Goal: Browse casually

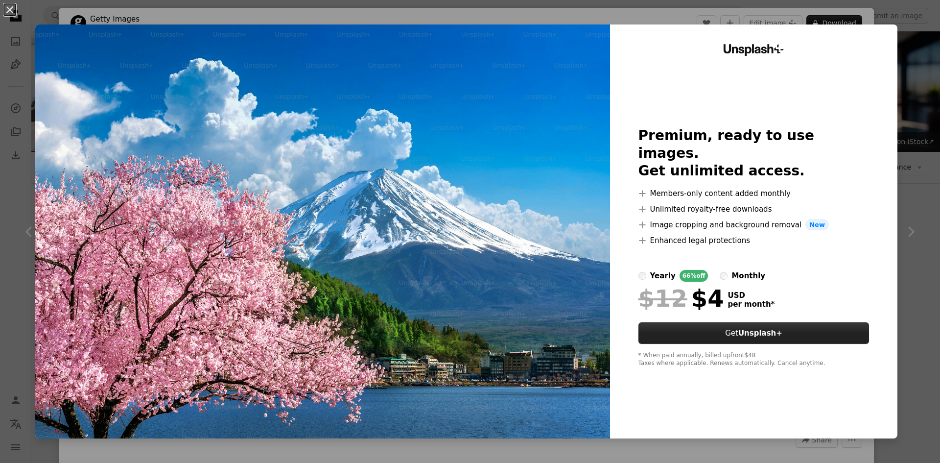
scroll to position [196, 0]
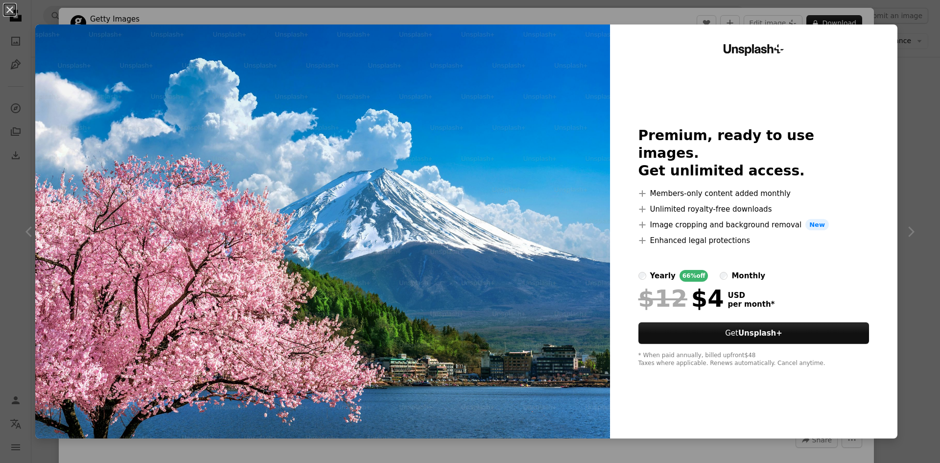
click at [903, 38] on div "An X shape Unsplash+ Premium, ready to use images. Get unlimited access. A plus…" at bounding box center [470, 231] width 940 height 463
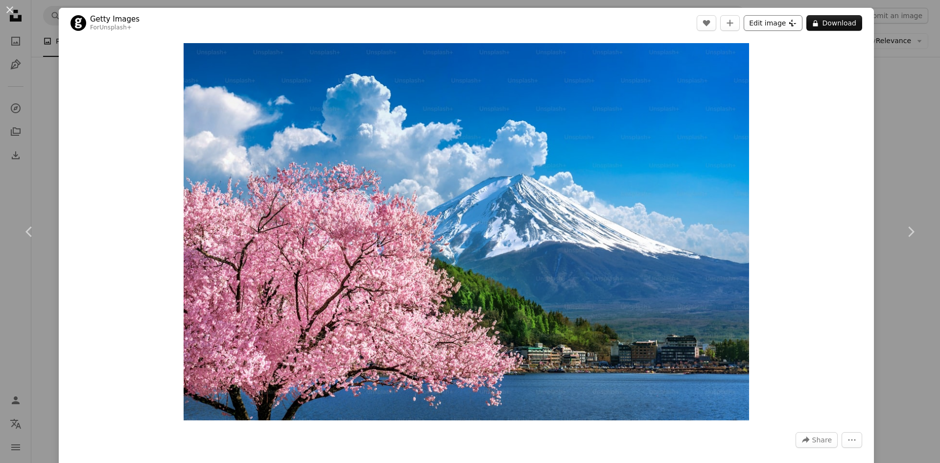
click at [762, 28] on button "Edit image Plus sign for Unsplash+" at bounding box center [773, 23] width 59 height 16
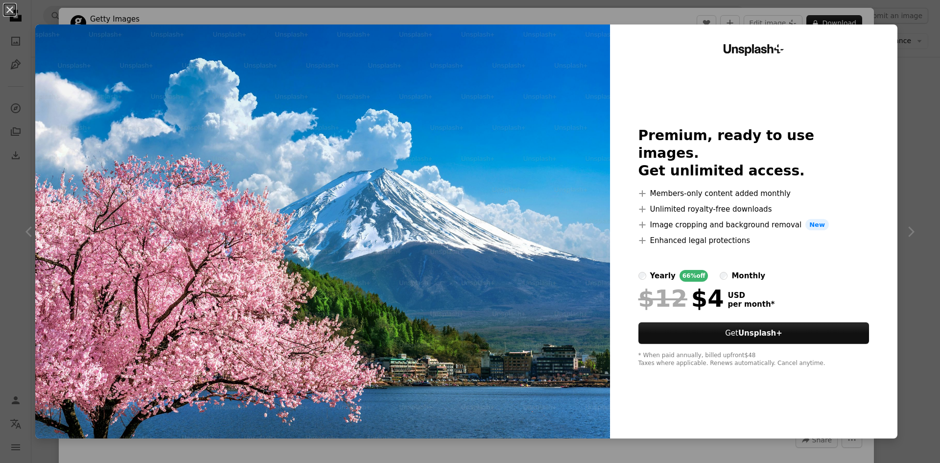
click at [923, 115] on div "An X shape Unsplash+ Premium, ready to use images. Get unlimited access. A plus…" at bounding box center [470, 231] width 940 height 463
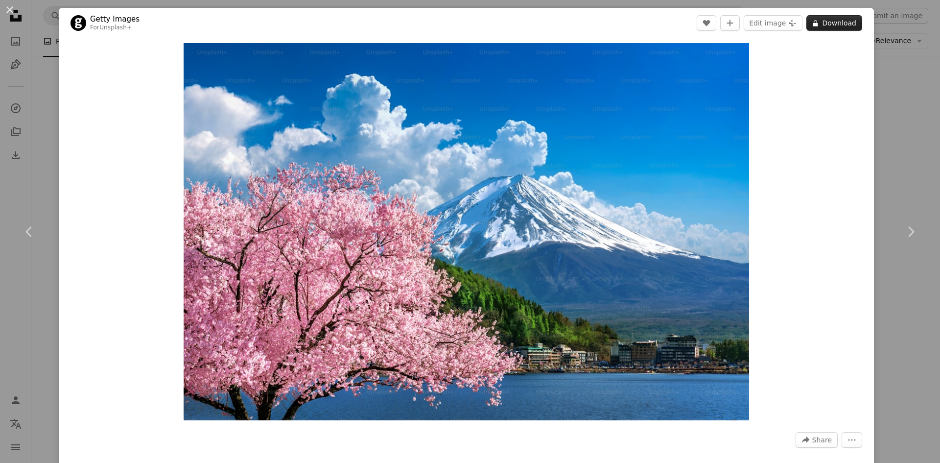
click at [821, 15] on button "A lock Download" at bounding box center [834, 23] width 56 height 16
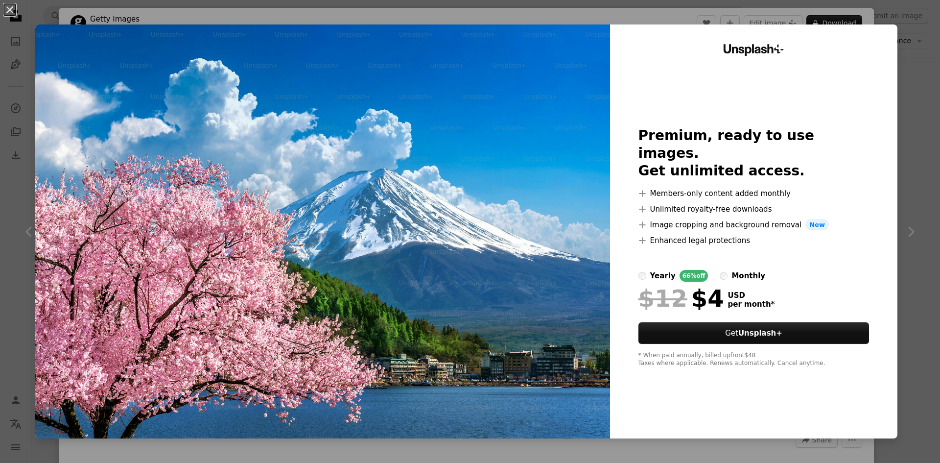
click at [905, 81] on div "An X shape Unsplash+ Premium, ready to use images. Get unlimited access. A plus…" at bounding box center [470, 231] width 940 height 463
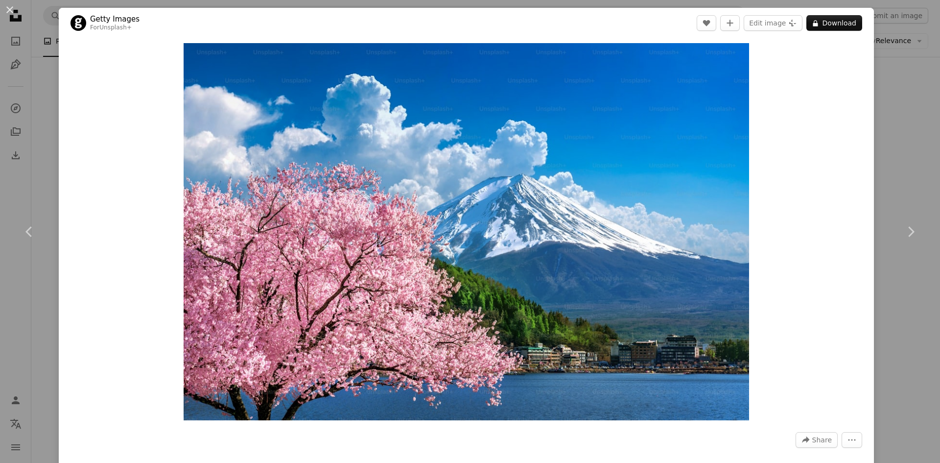
click at [906, 81] on div "An X shape Chevron left Chevron right Getty Images For Unsplash+ A heart A plus…" at bounding box center [470, 231] width 940 height 463
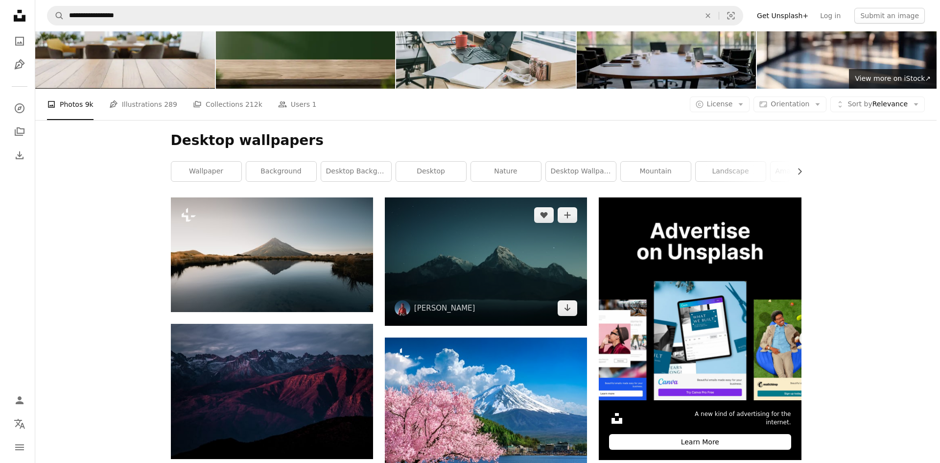
scroll to position [147, 0]
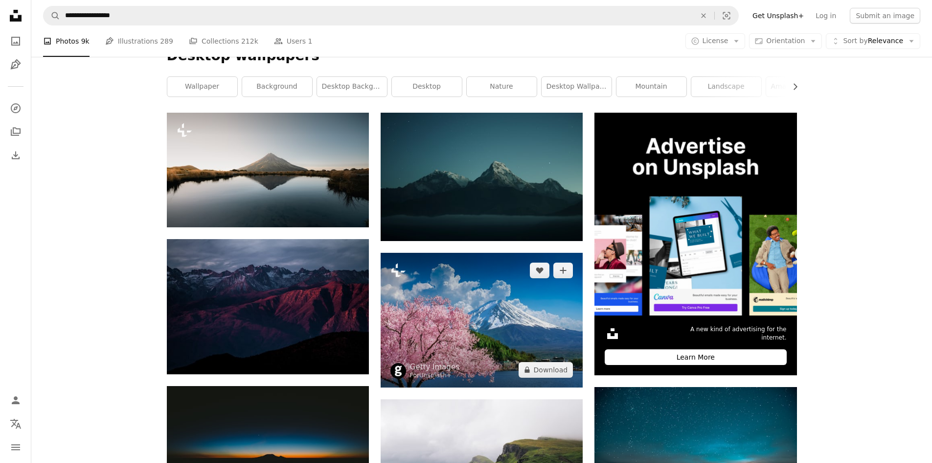
click at [488, 273] on img at bounding box center [482, 320] width 202 height 135
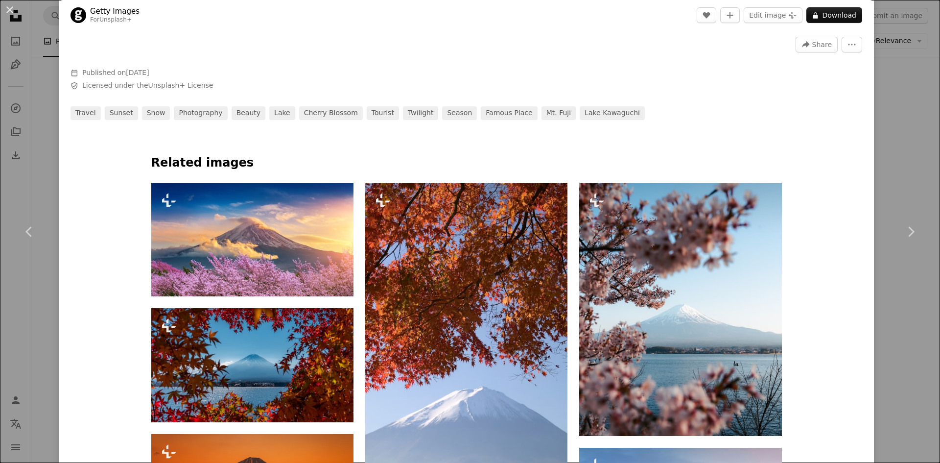
scroll to position [489, 0]
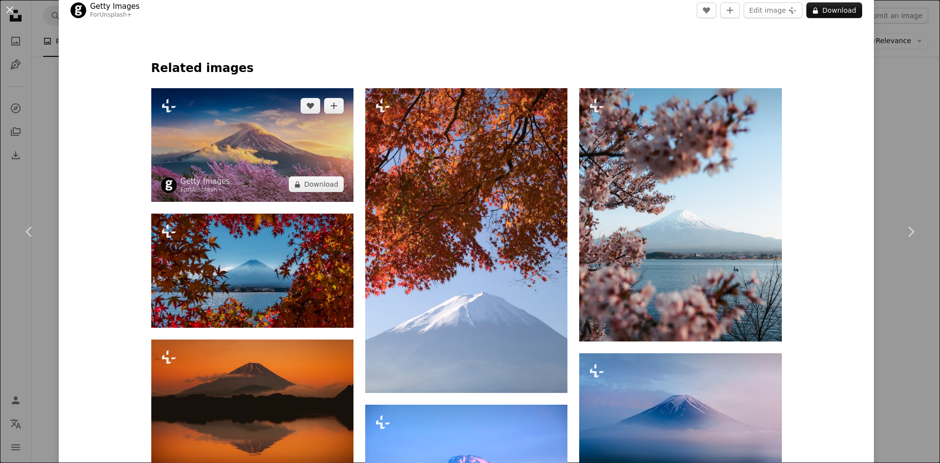
drag, startPoint x: 246, startPoint y: 154, endPoint x: 251, endPoint y: 154, distance: 5.4
click at [247, 154] on img at bounding box center [252, 145] width 202 height 114
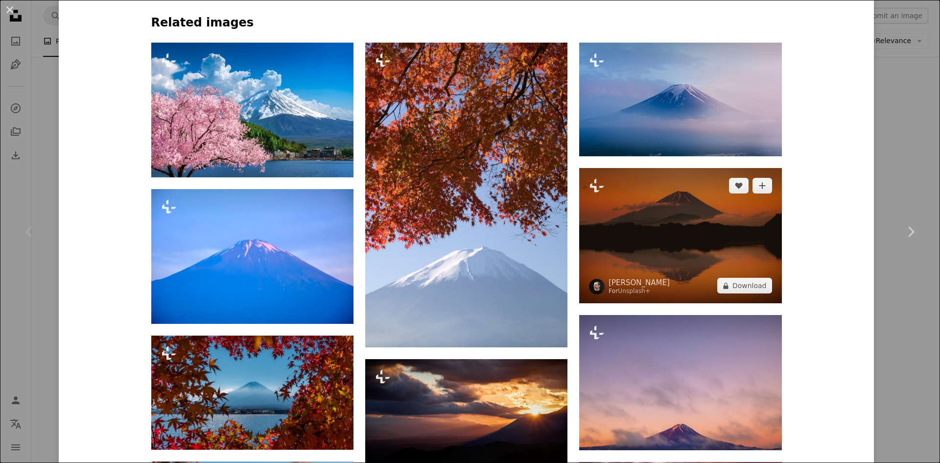
scroll to position [538, 0]
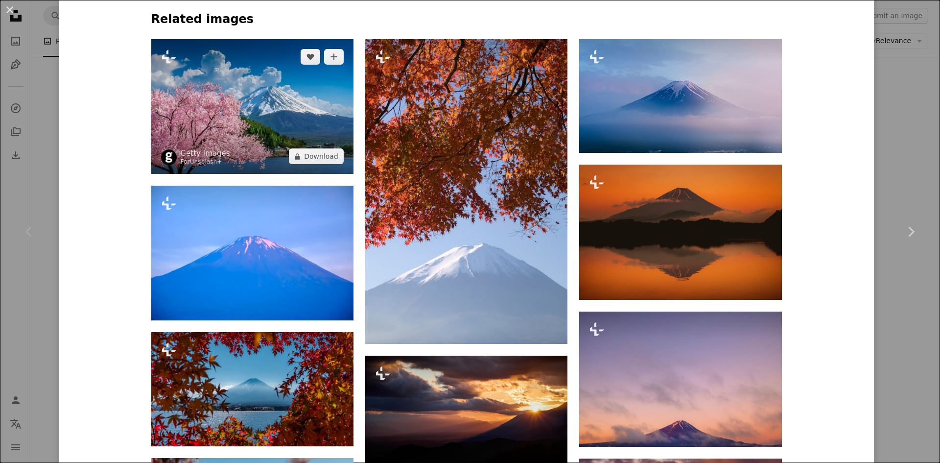
click at [267, 111] on img at bounding box center [252, 106] width 202 height 135
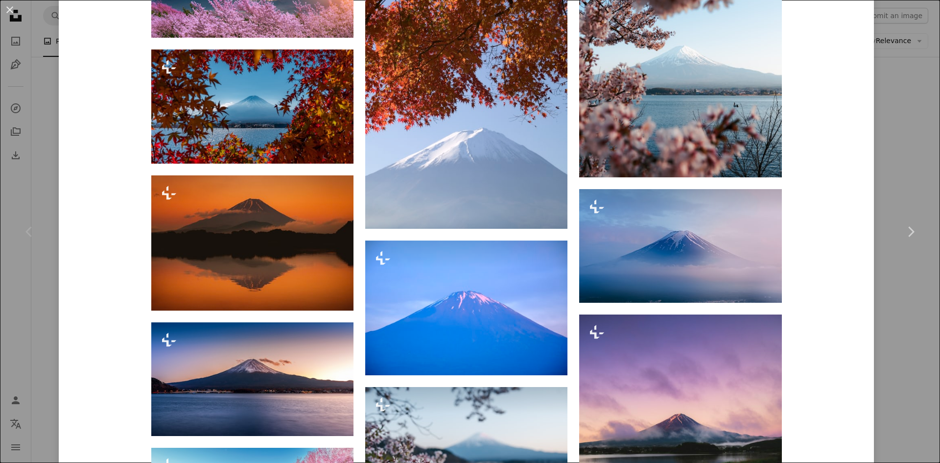
scroll to position [636, 0]
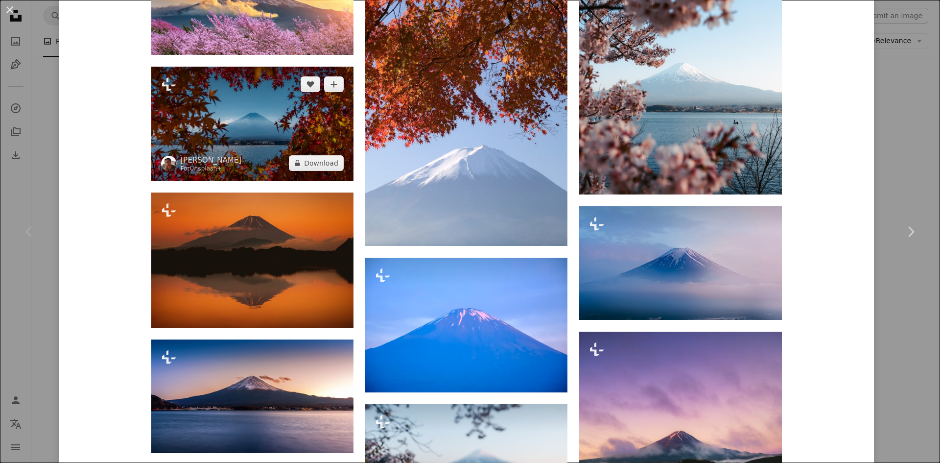
click at [234, 120] on img at bounding box center [252, 124] width 202 height 114
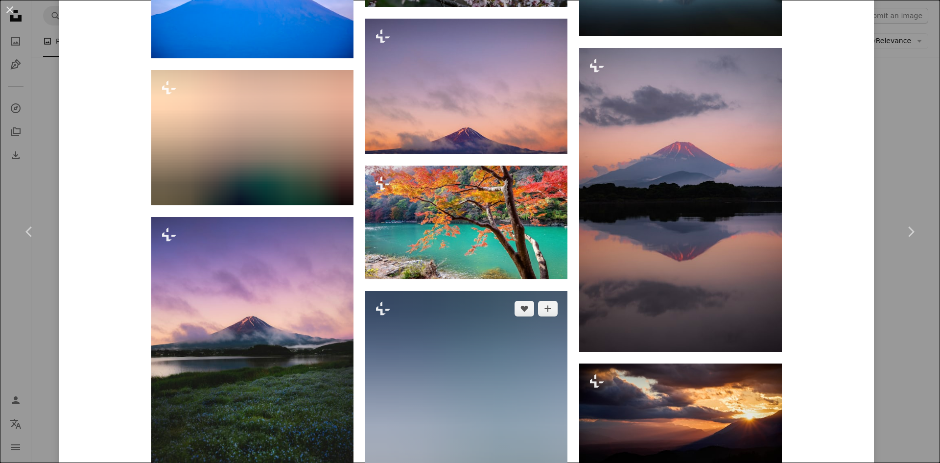
scroll to position [1322, 0]
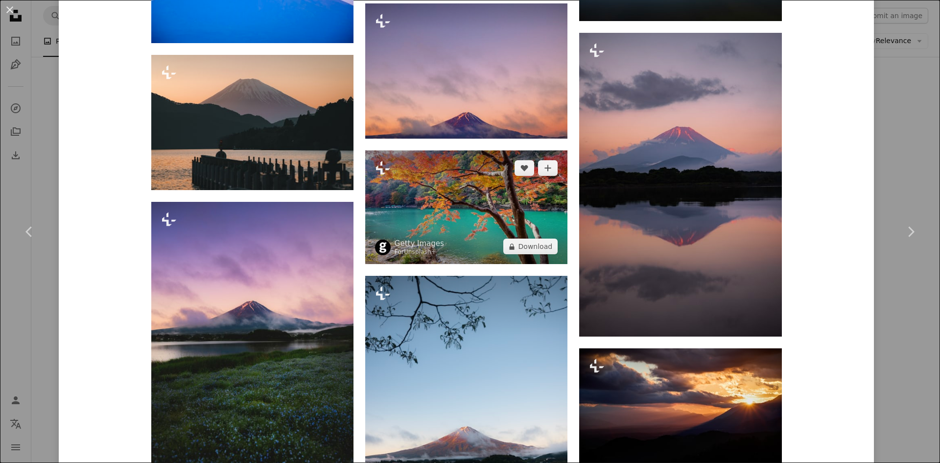
click at [450, 220] on img at bounding box center [466, 207] width 202 height 114
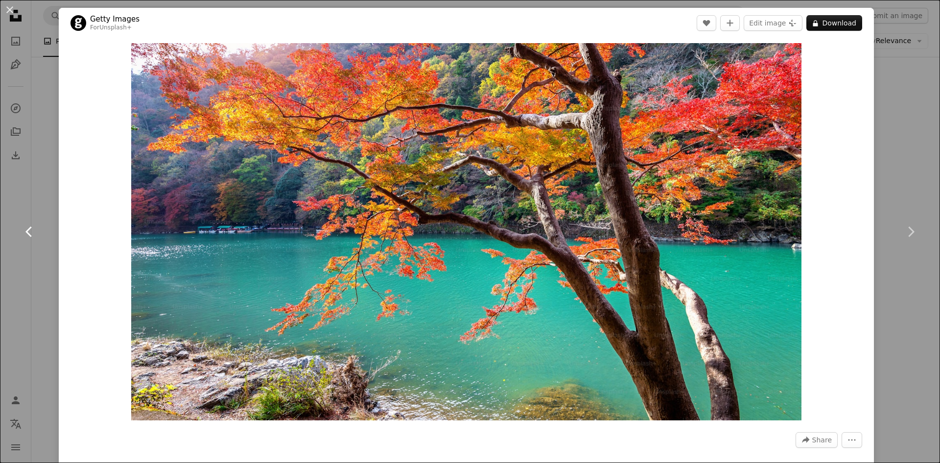
click at [32, 224] on icon "Chevron left" at bounding box center [30, 232] width 16 height 16
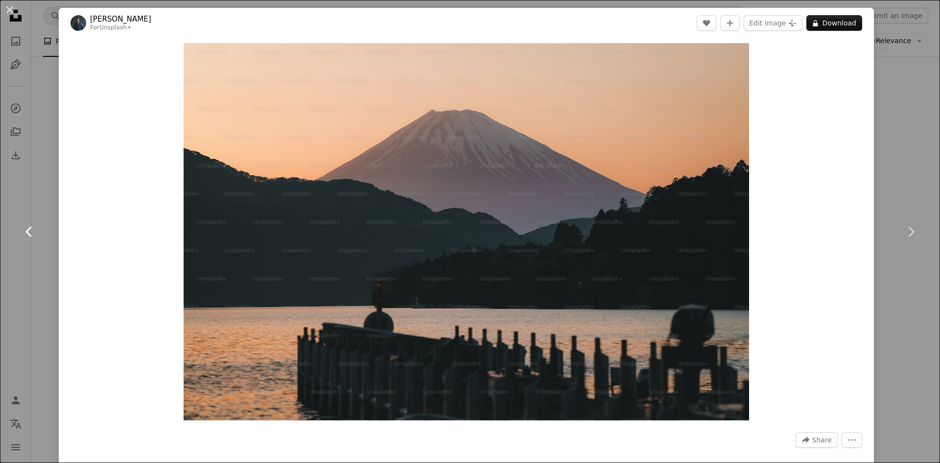
click at [32, 224] on icon "Chevron left" at bounding box center [30, 232] width 16 height 16
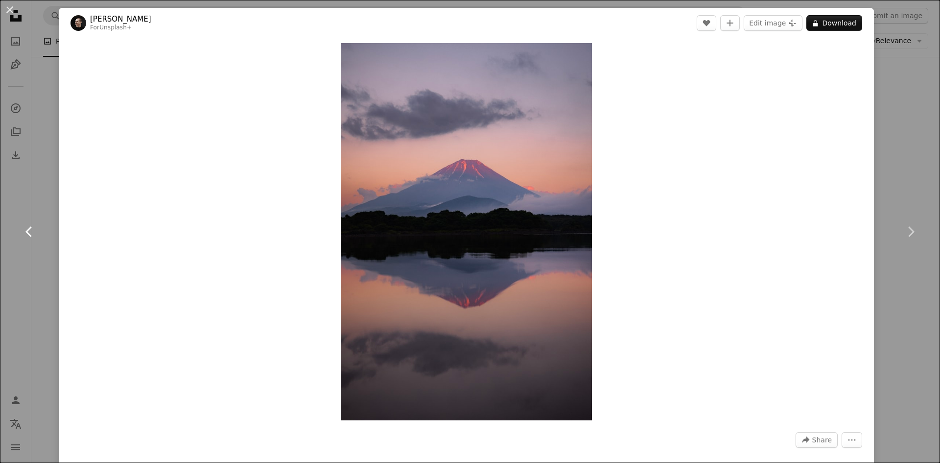
click at [38, 201] on link "Chevron left" at bounding box center [29, 232] width 59 height 94
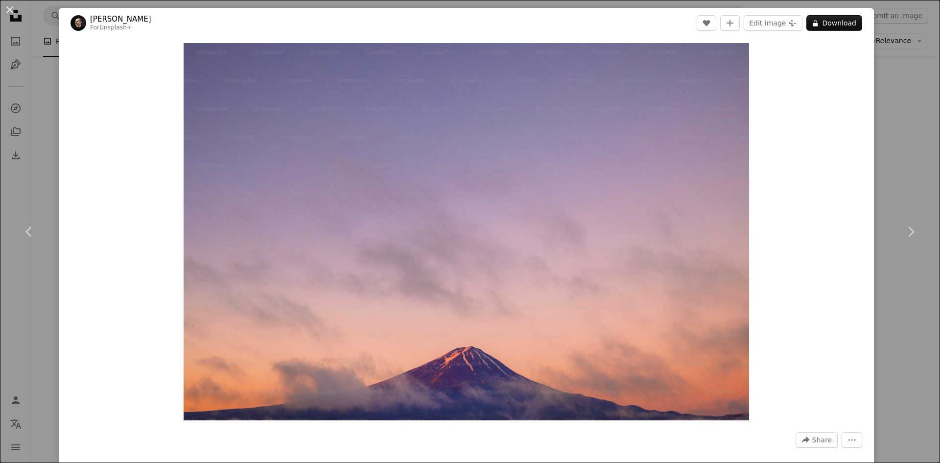
click at [39, 182] on div "An X shape Chevron left Chevron right [PERSON_NAME] For Unsplash+ A heart A plu…" at bounding box center [470, 231] width 940 height 463
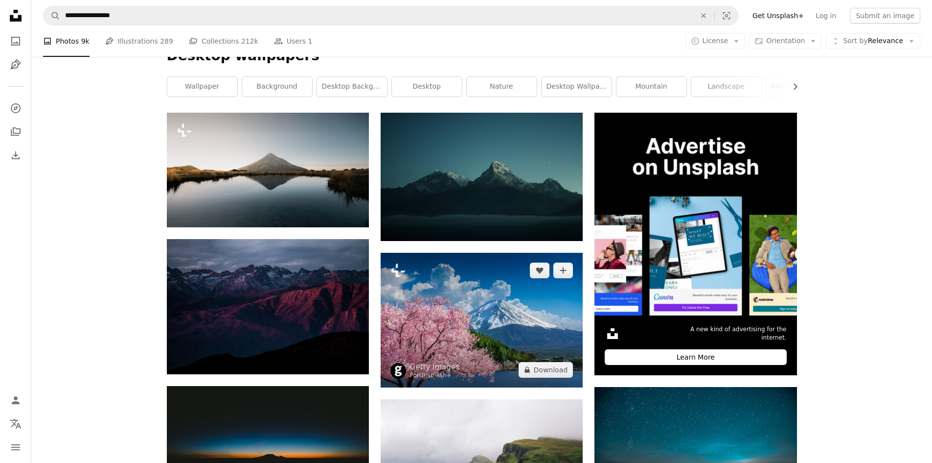
click at [454, 316] on img at bounding box center [482, 320] width 202 height 135
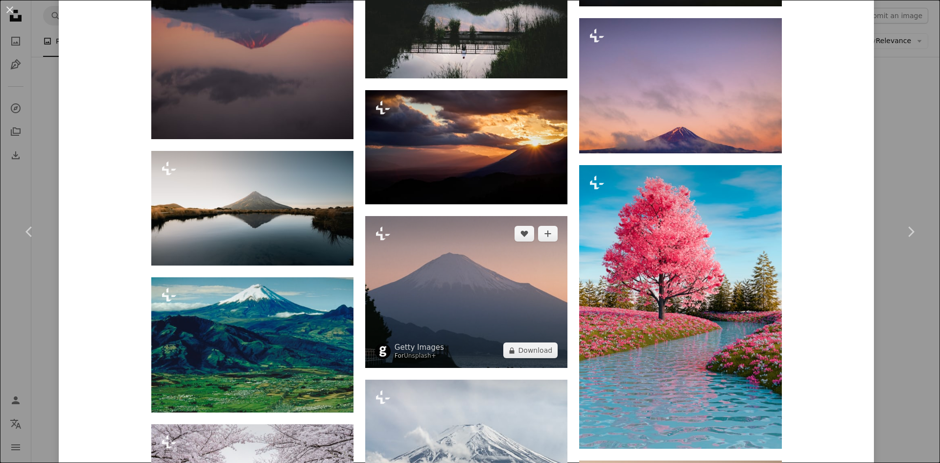
scroll to position [1486, 0]
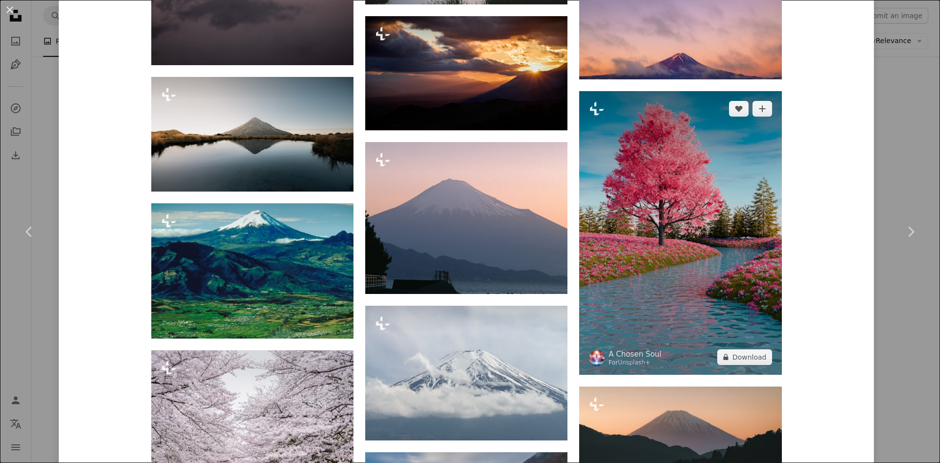
click at [621, 285] on img at bounding box center [680, 232] width 202 height 283
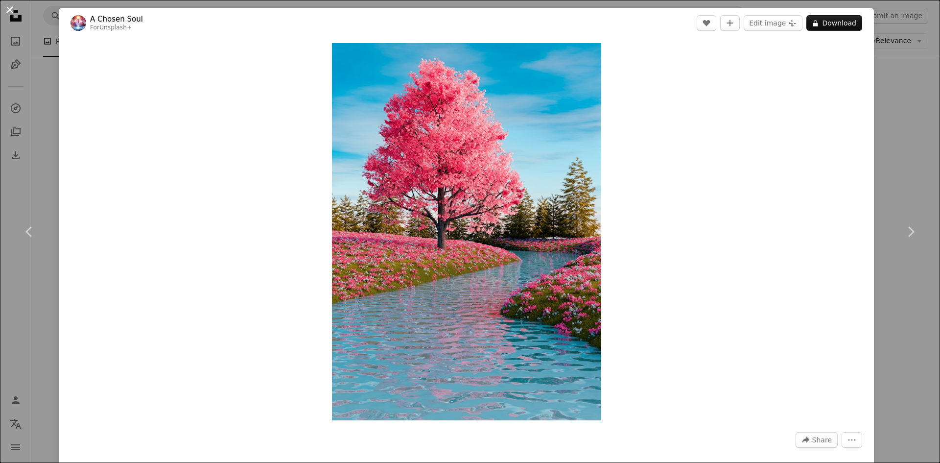
click at [9, 4] on button "An X shape" at bounding box center [10, 10] width 12 height 12
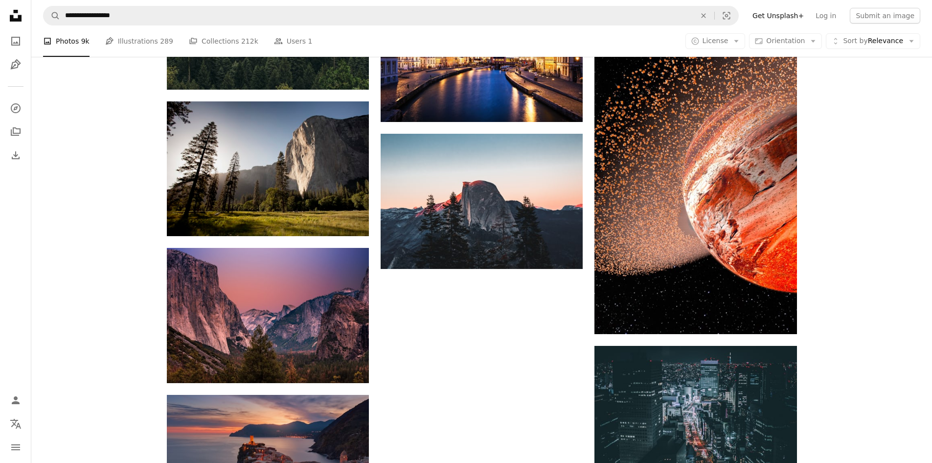
scroll to position [2012, 0]
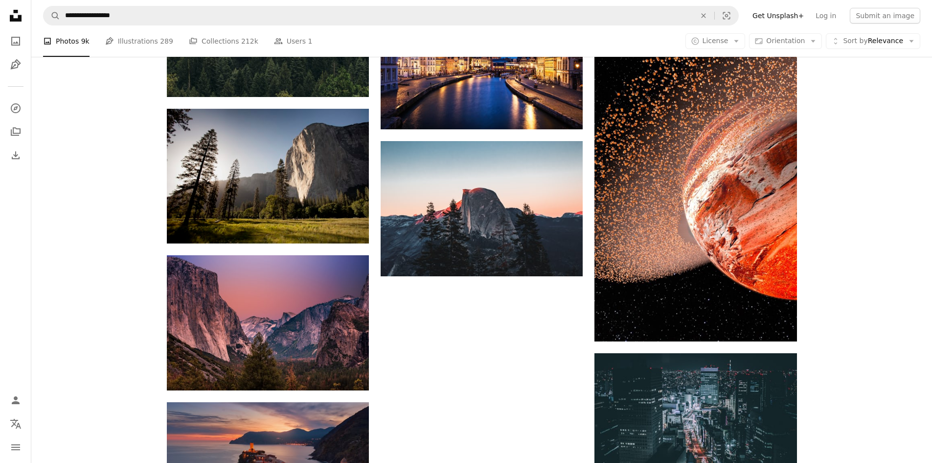
drag, startPoint x: 173, startPoint y: 182, endPoint x: 116, endPoint y: 124, distance: 82.0
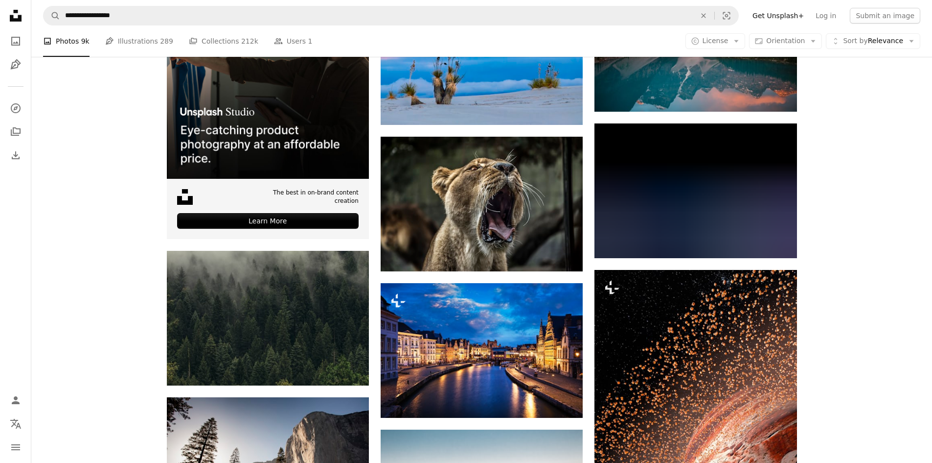
scroll to position [1718, 0]
